Goal: Use online tool/utility: Use online tool/utility

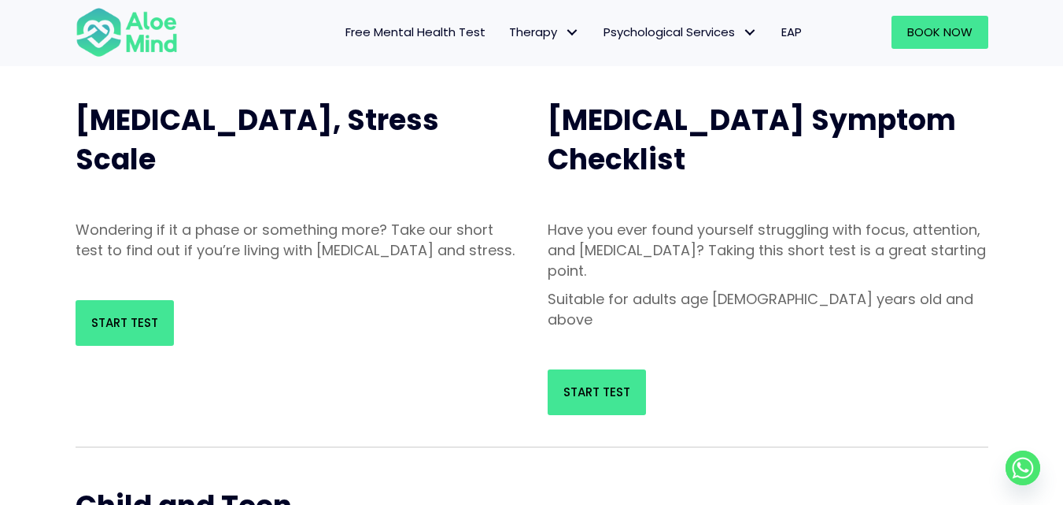
scroll to position [156, 0]
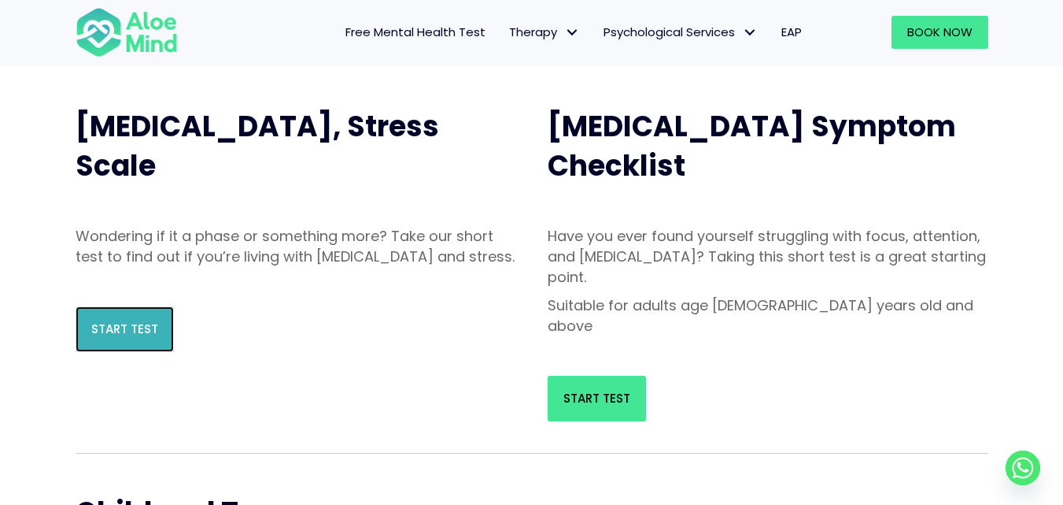
click at [114, 341] on link "Start Test" at bounding box center [125, 329] width 98 height 46
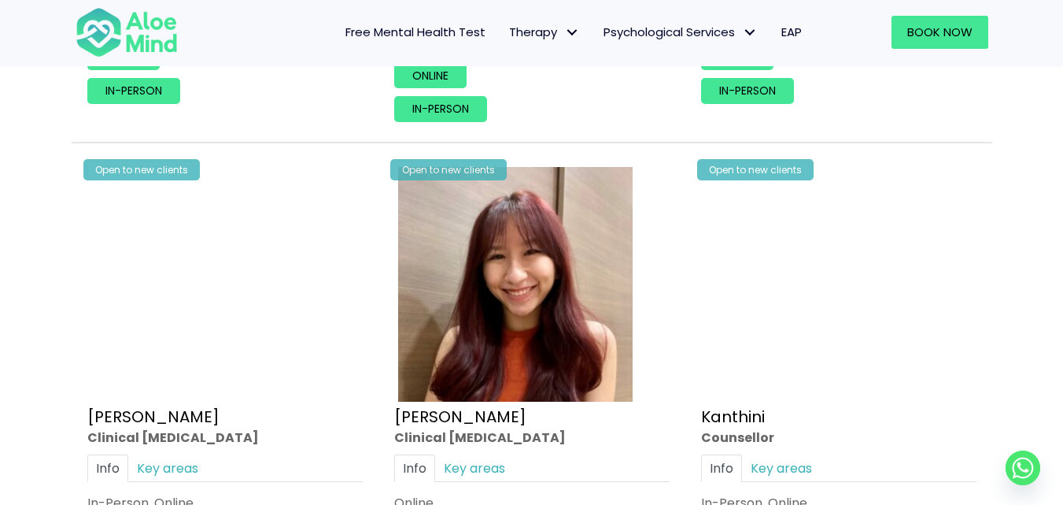
scroll to position [1947, 0]
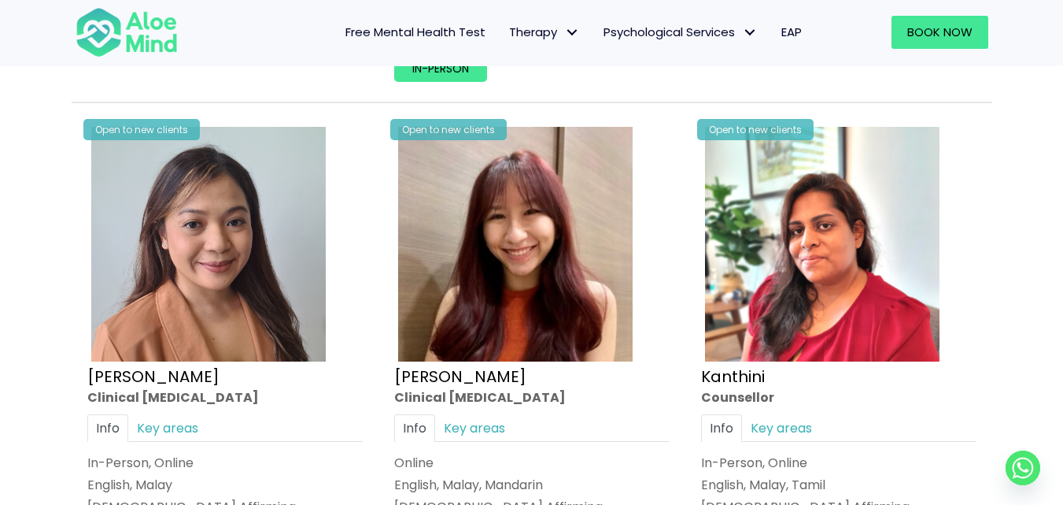
drag, startPoint x: 1069, startPoint y: 32, endPoint x: 1074, endPoint y: 148, distance: 115.8
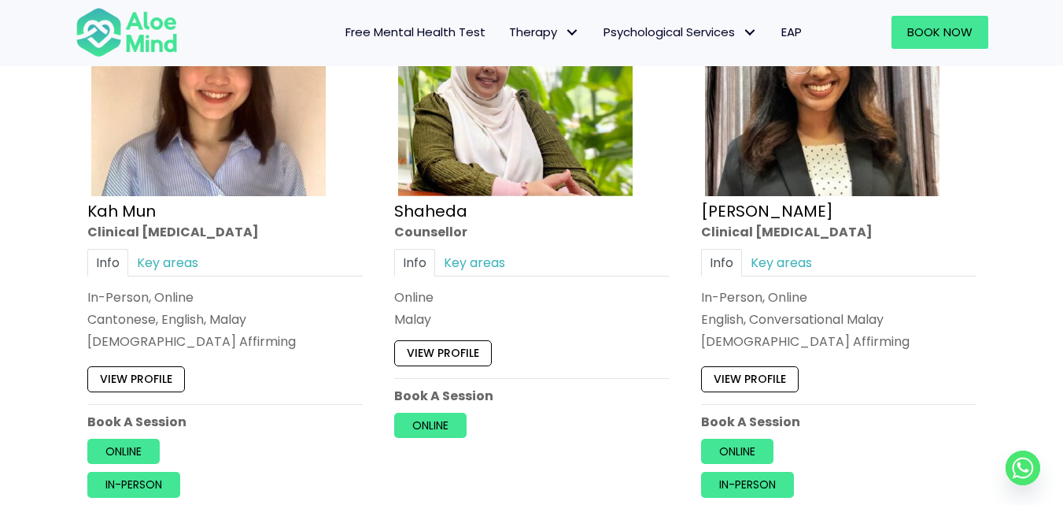
scroll to position [946, 0]
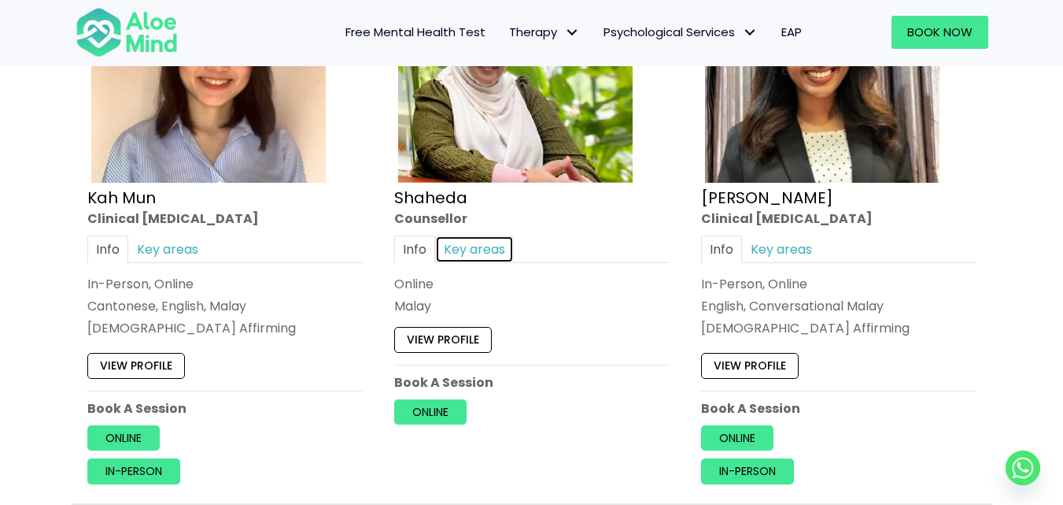
click at [488, 235] on link "Key areas" at bounding box center [474, 249] width 79 height 28
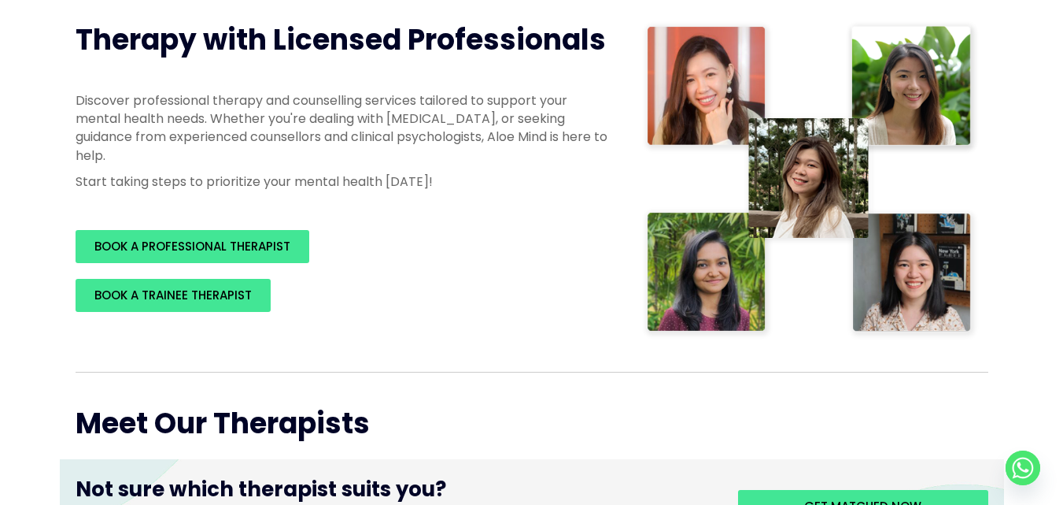
scroll to position [0, 0]
